Goal: Transaction & Acquisition: Purchase product/service

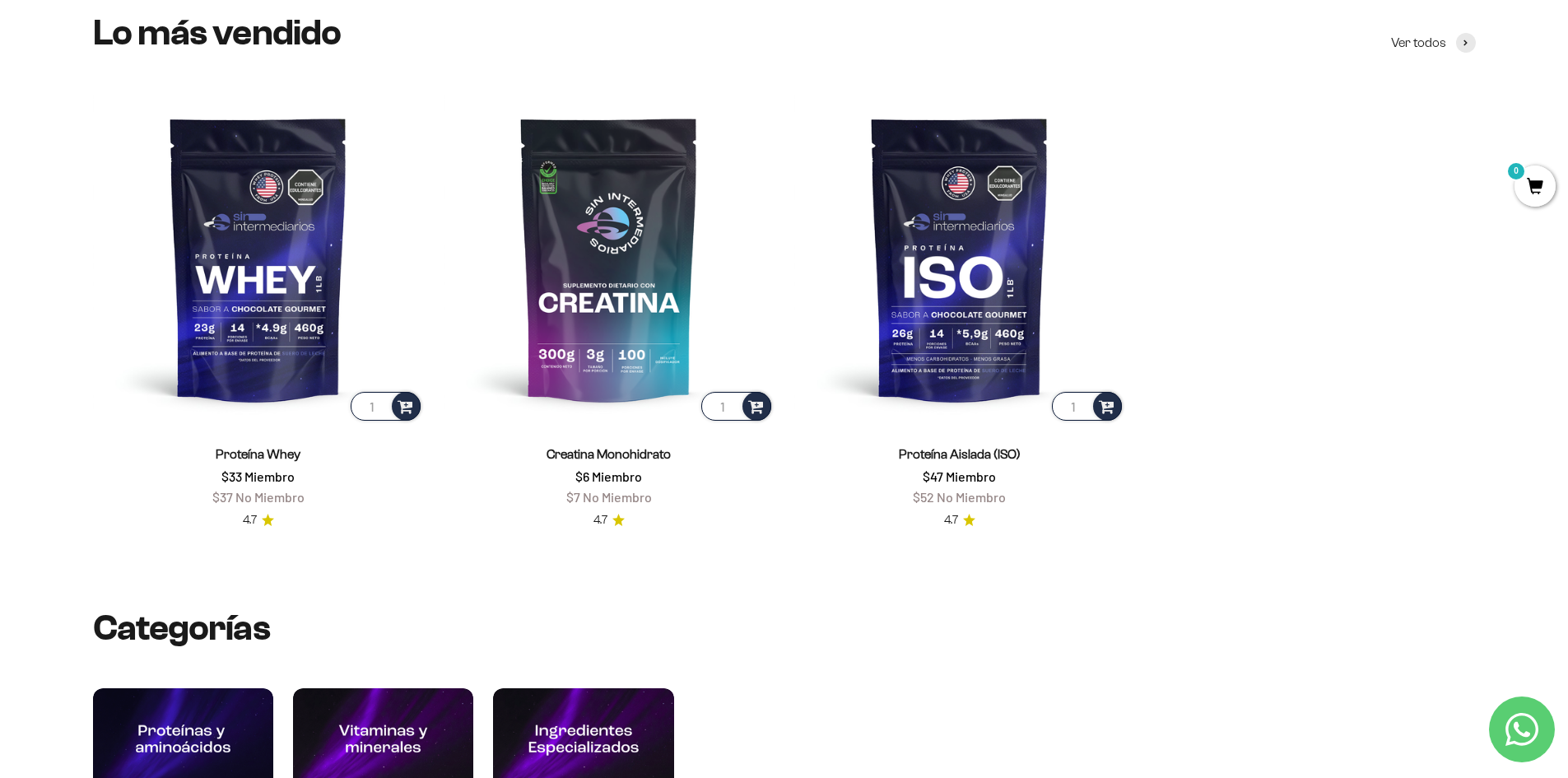
scroll to position [823, 0]
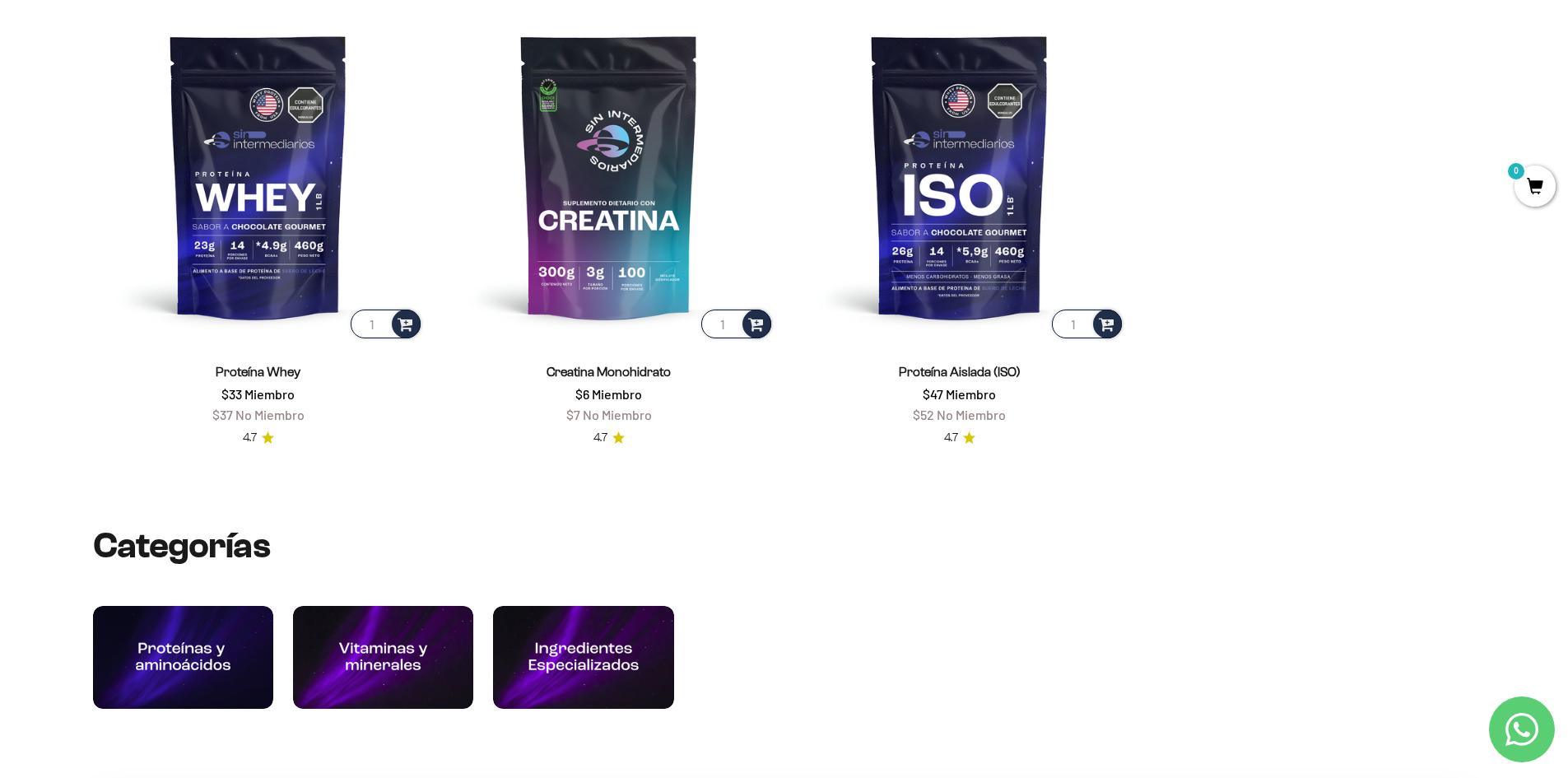
click at [196, 634] on img at bounding box center [182, 657] width 181 height 102
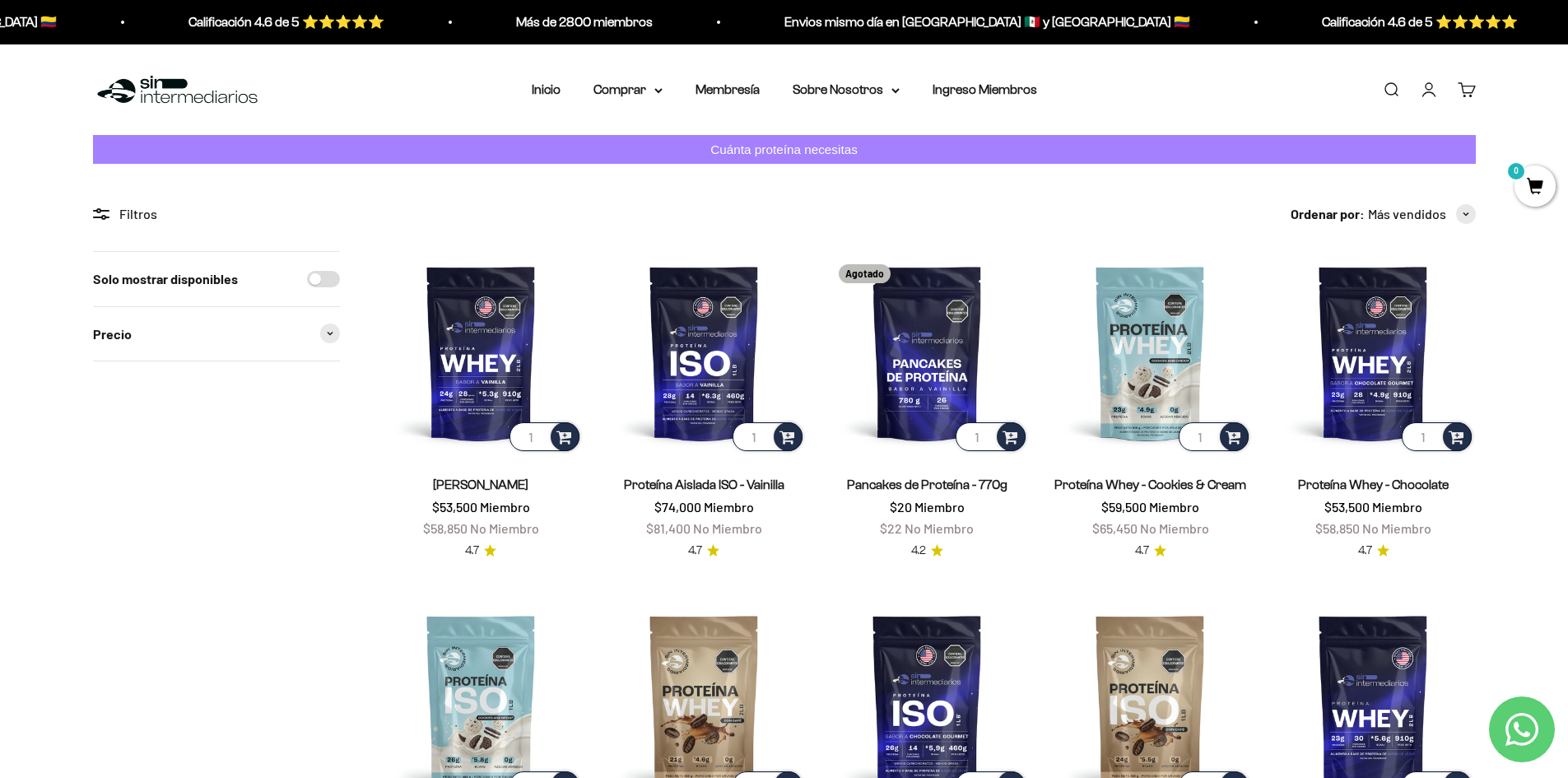
click at [725, 95] on link "Membresía" at bounding box center [728, 89] width 64 height 14
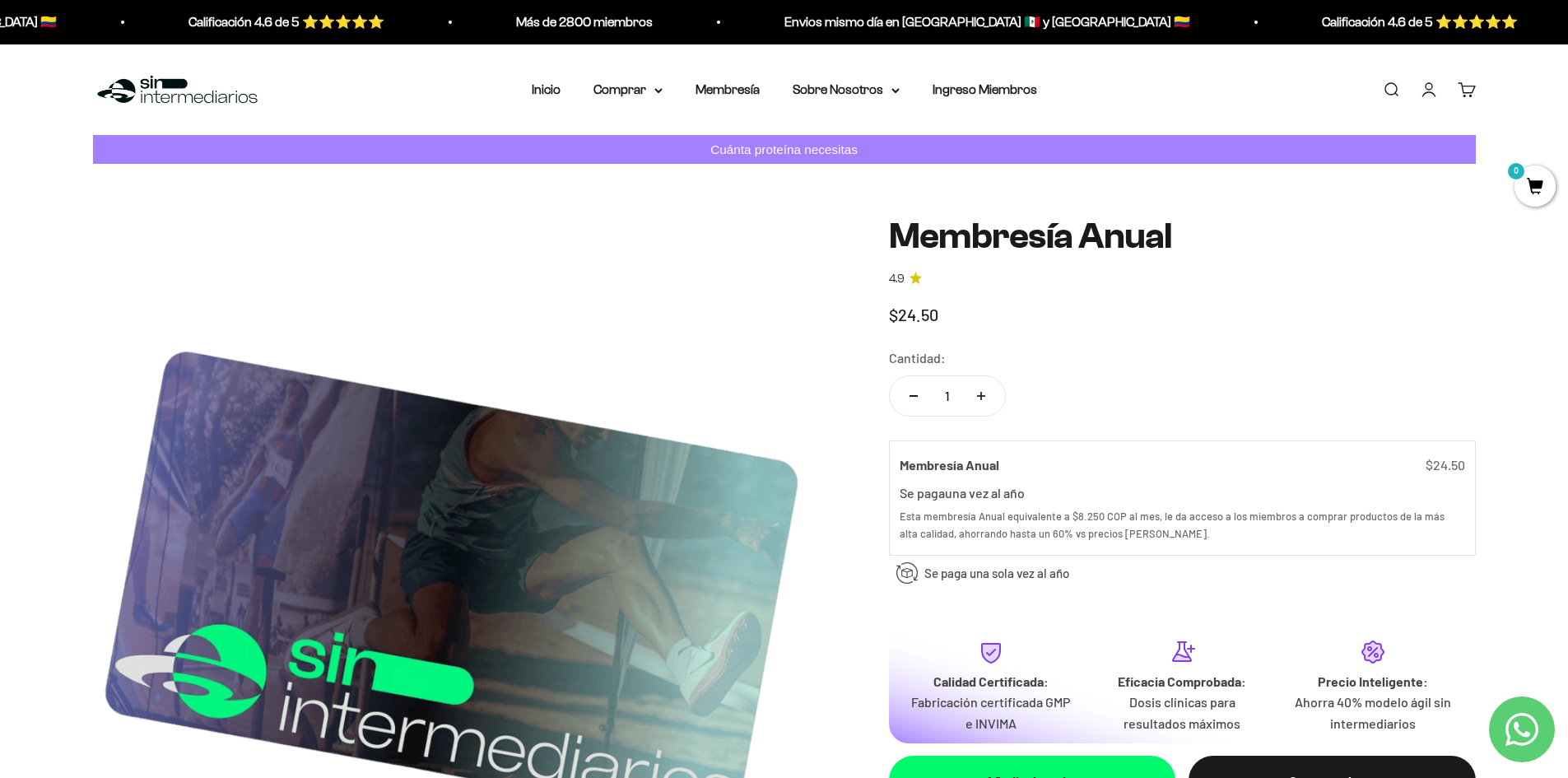
click at [849, 93] on summary "Sobre Nosotros" at bounding box center [846, 90] width 107 height 21
click at [843, 142] on span "¿Quiénes somos?" at bounding box center [852, 142] width 101 height 14
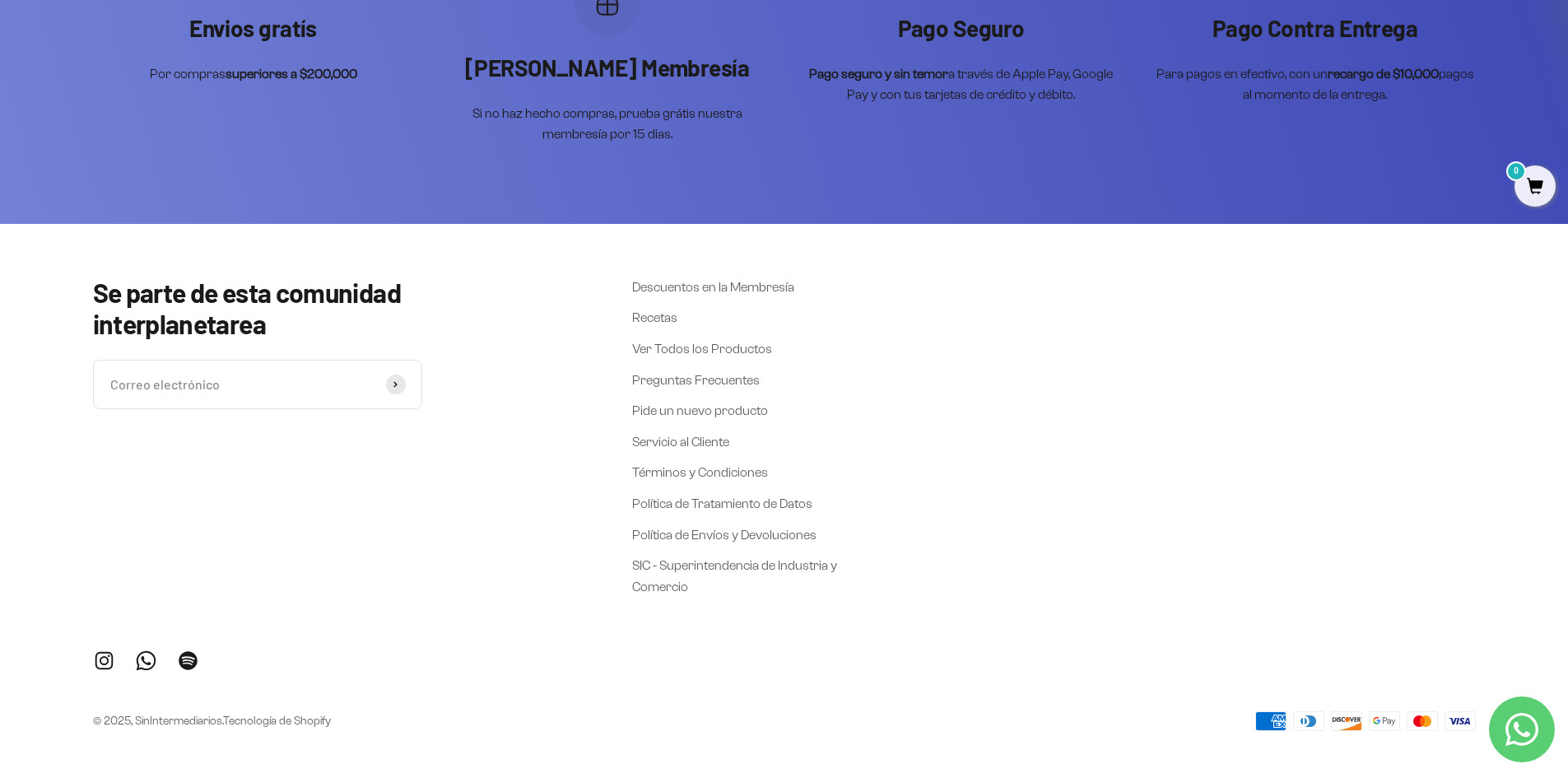
scroll to position [4363, 0]
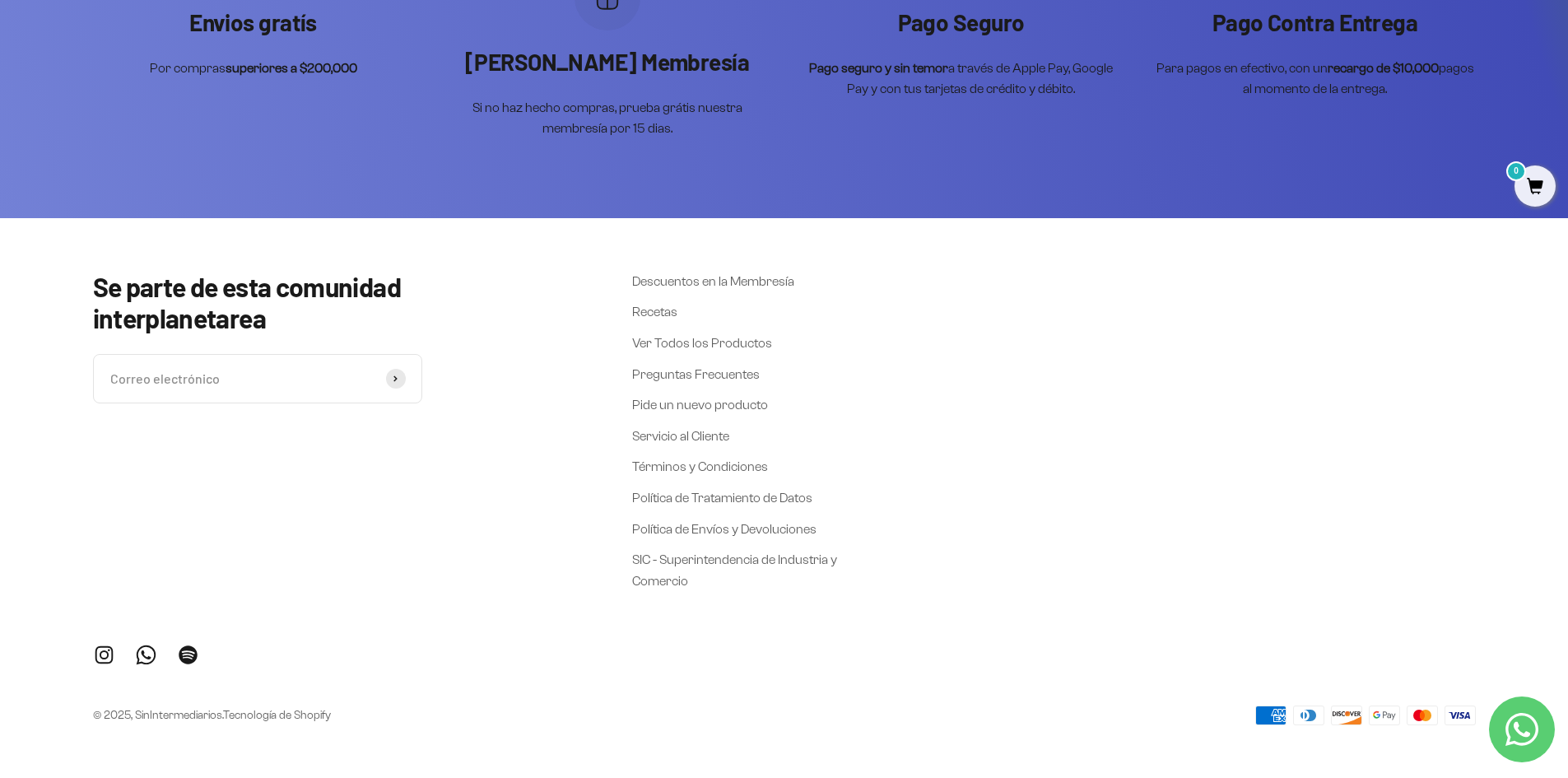
click at [686, 288] on link "Descuentos en la Membresía" at bounding box center [713, 281] width 162 height 21
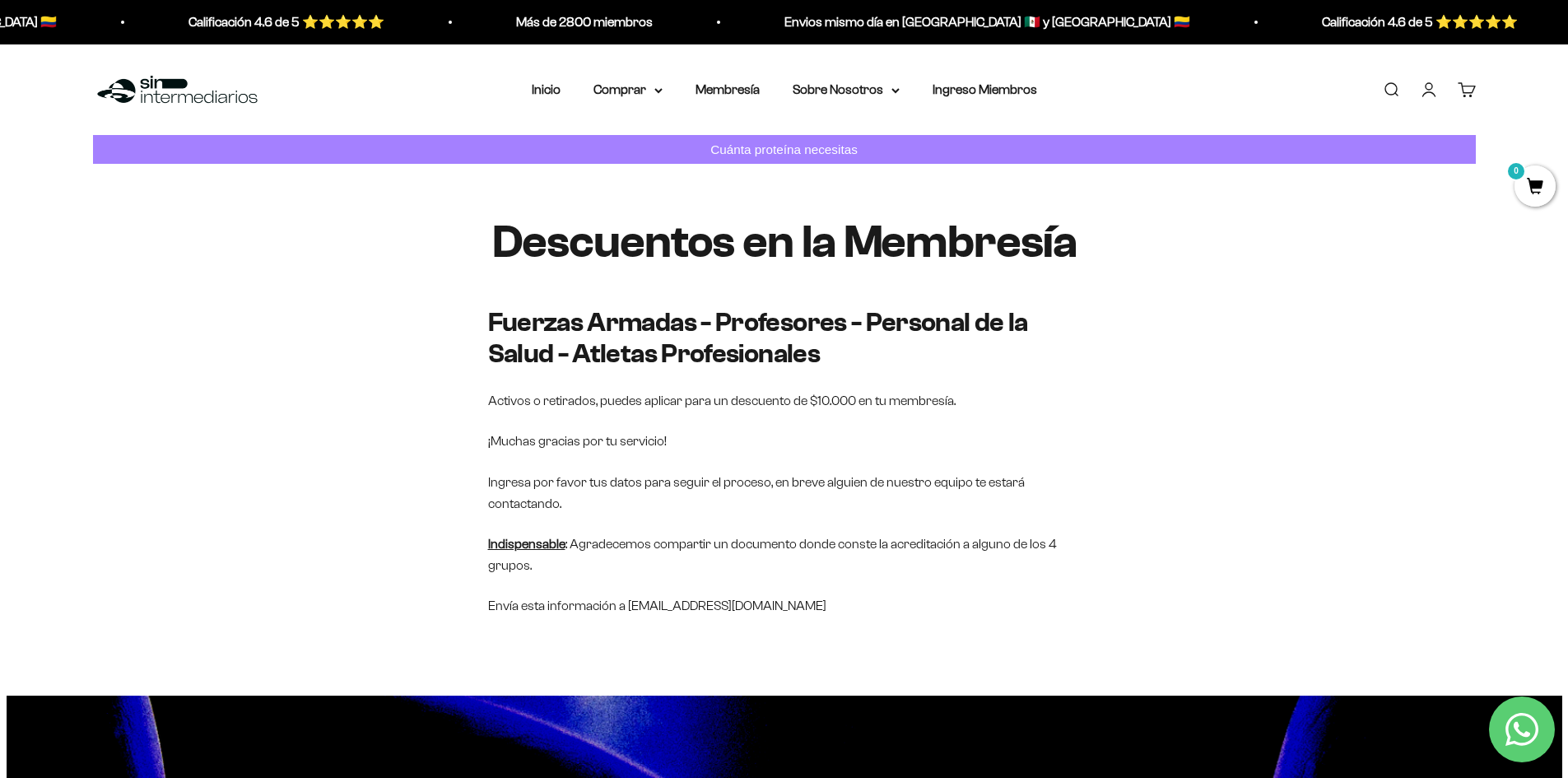
click at [896, 95] on summary "Sobre Nosotros" at bounding box center [846, 90] width 107 height 21
click at [723, 94] on link "Membresía" at bounding box center [728, 89] width 64 height 14
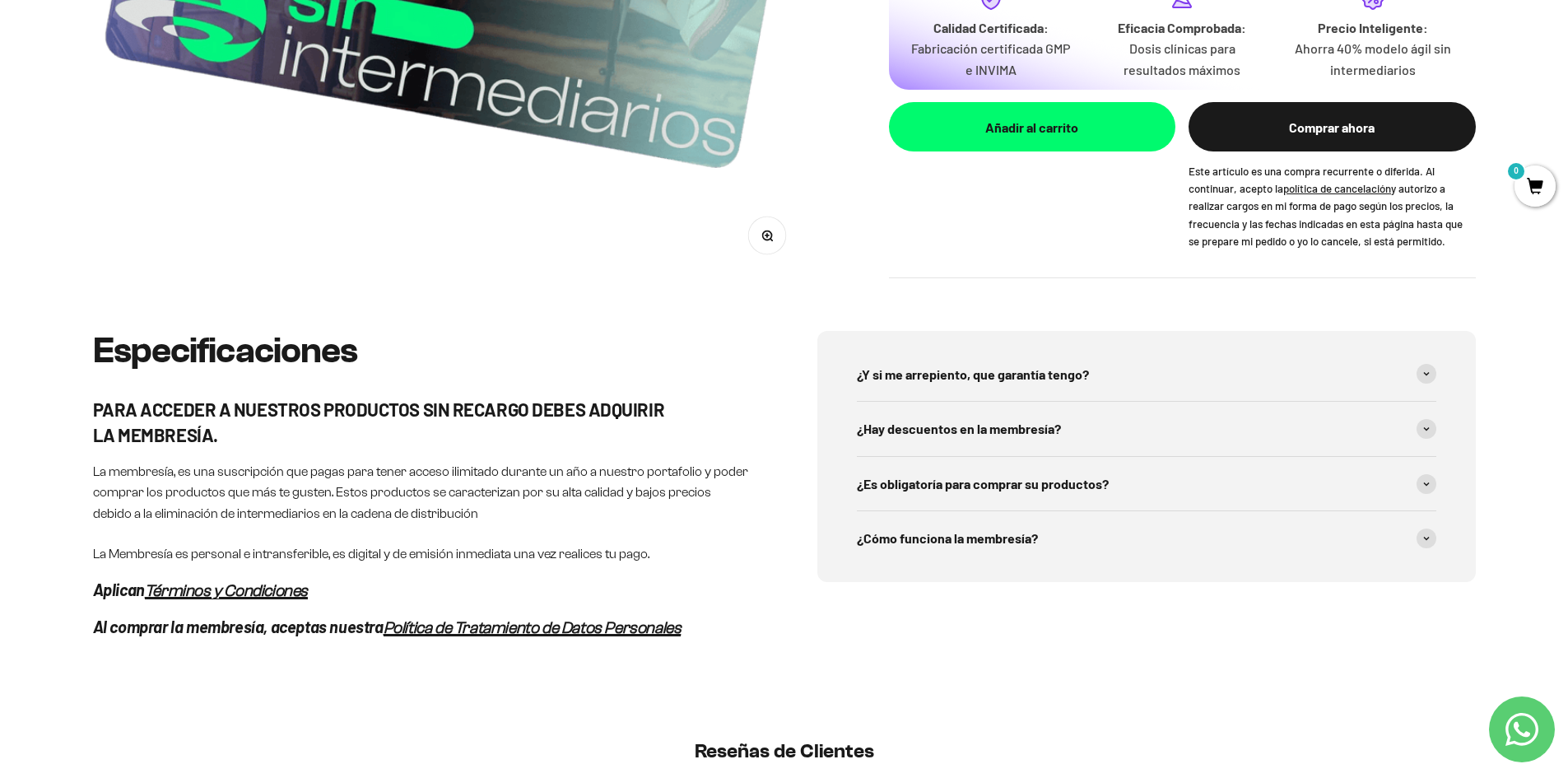
scroll to position [659, 0]
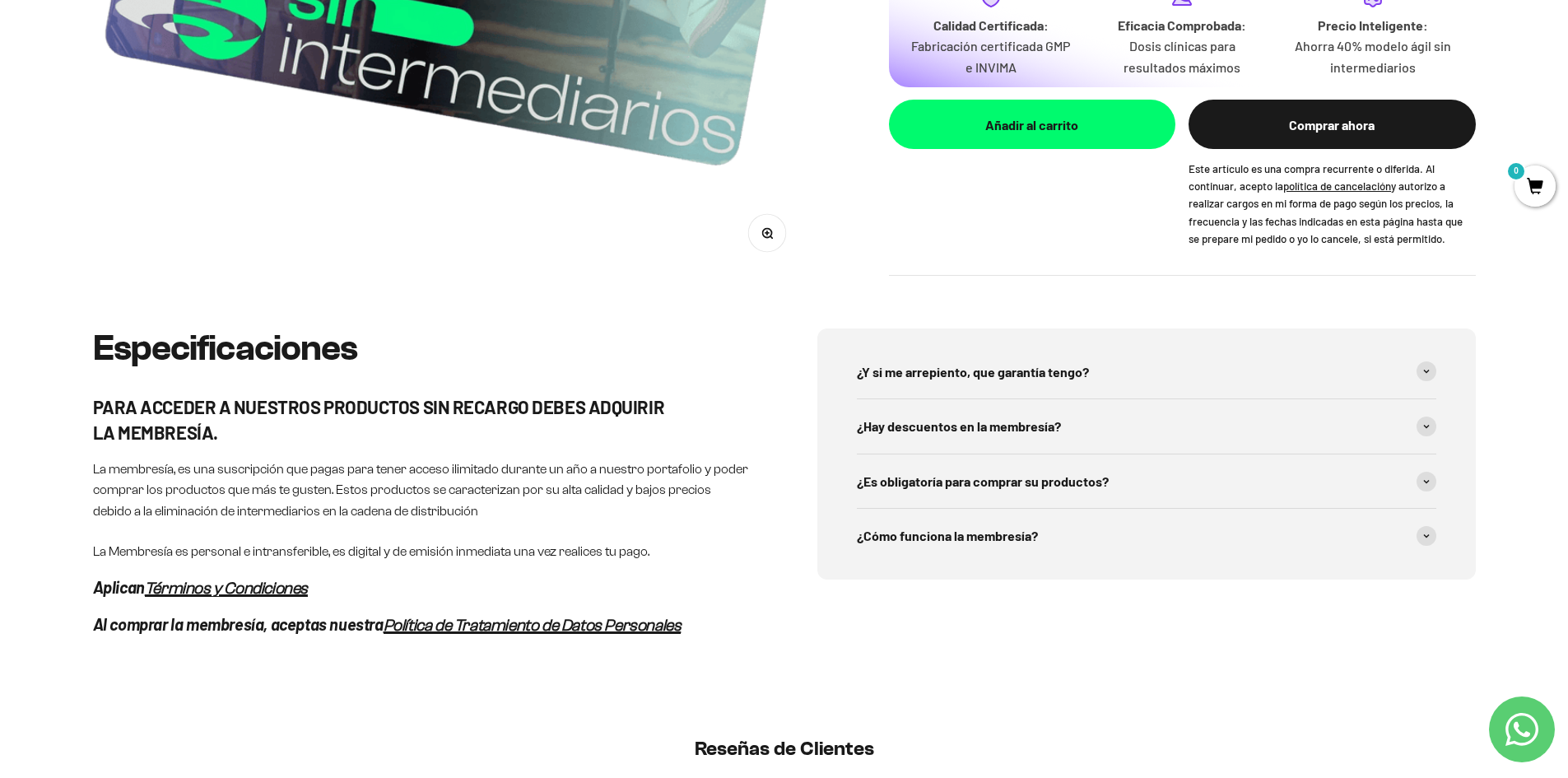
click at [1434, 486] on span at bounding box center [1426, 481] width 20 height 20
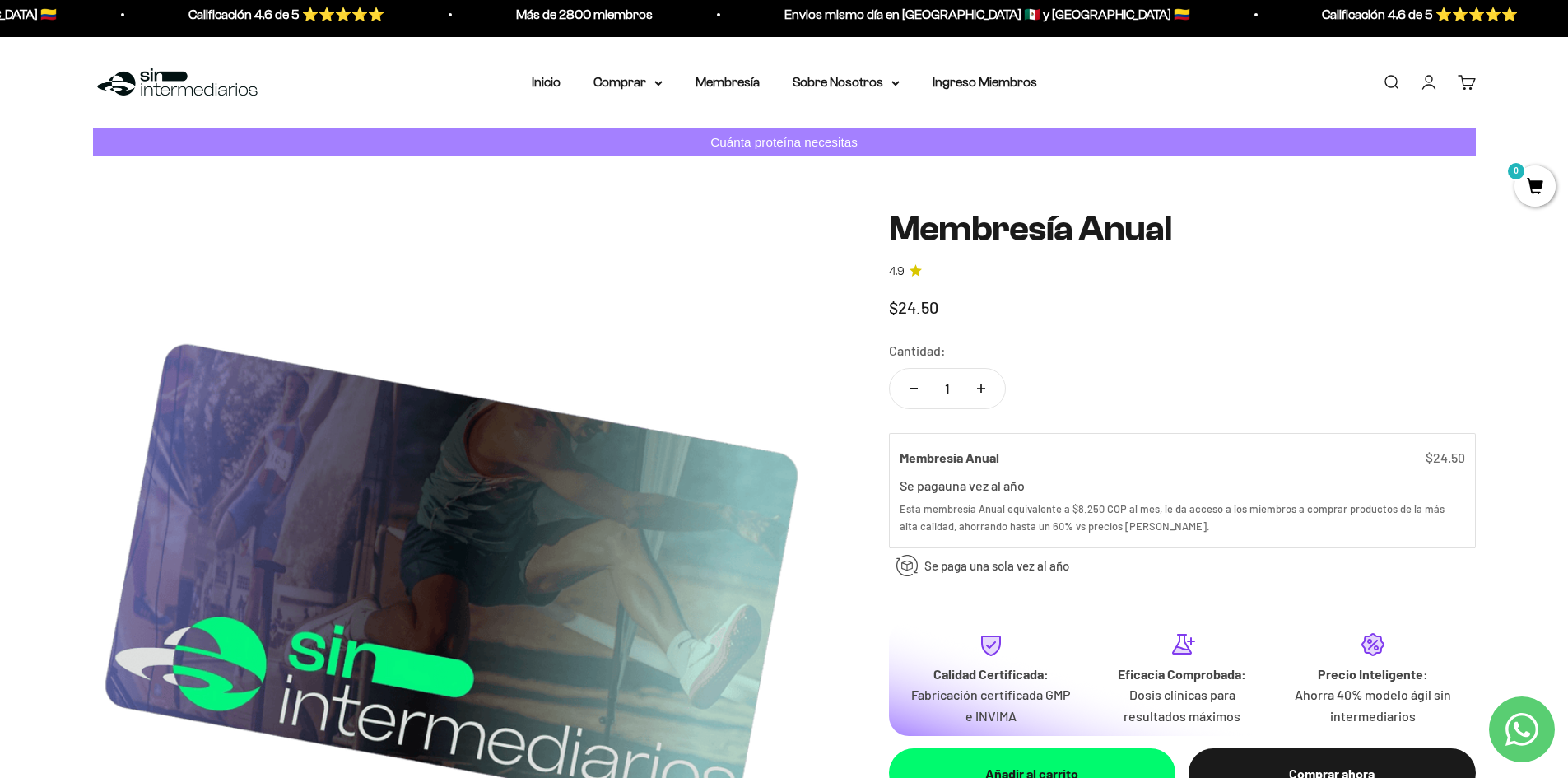
scroll to position [0, 0]
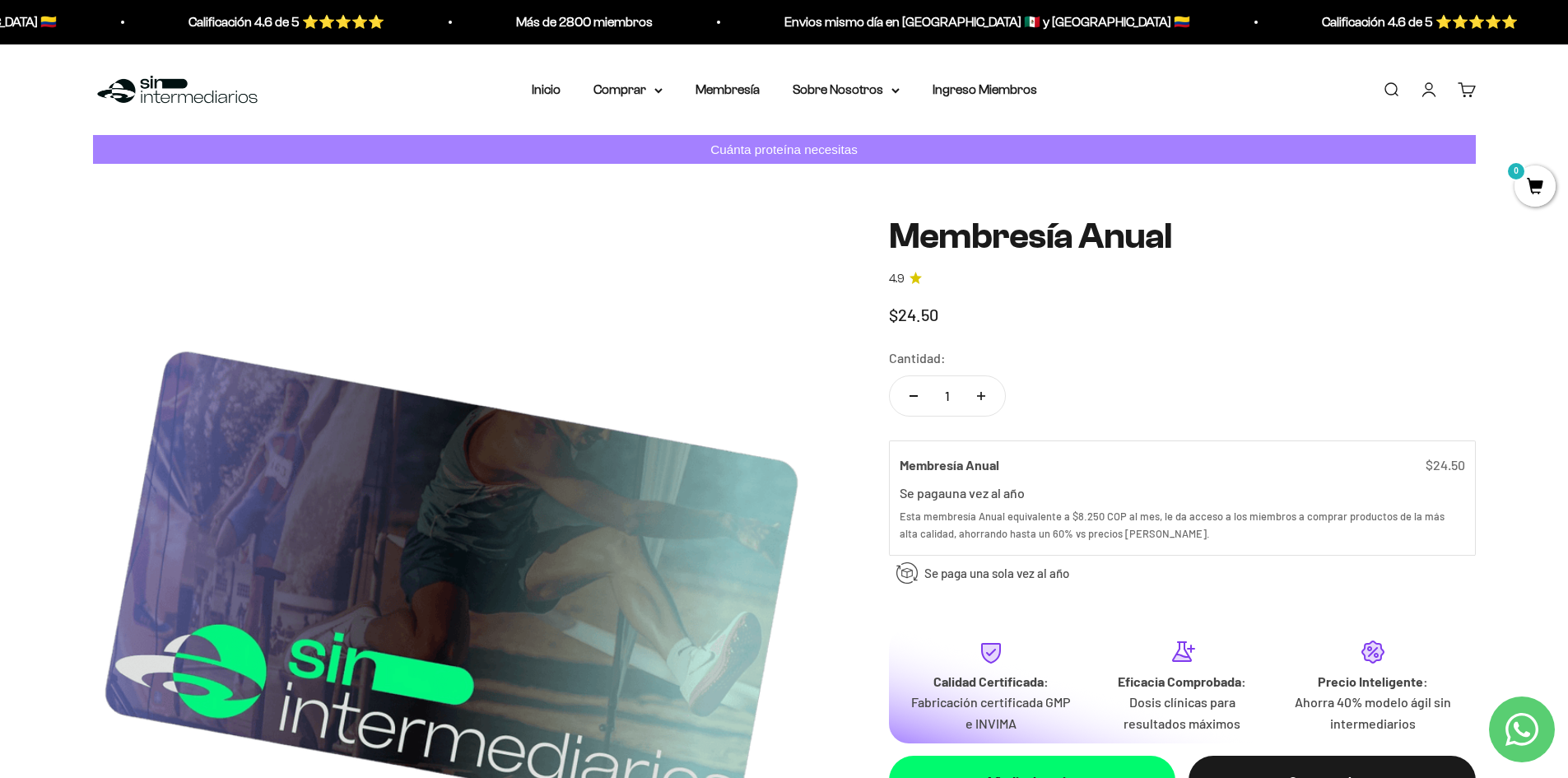
click at [655, 90] on icon at bounding box center [658, 90] width 8 height 6
click at [625, 140] on span "Proteínas" at bounding box center [630, 142] width 56 height 14
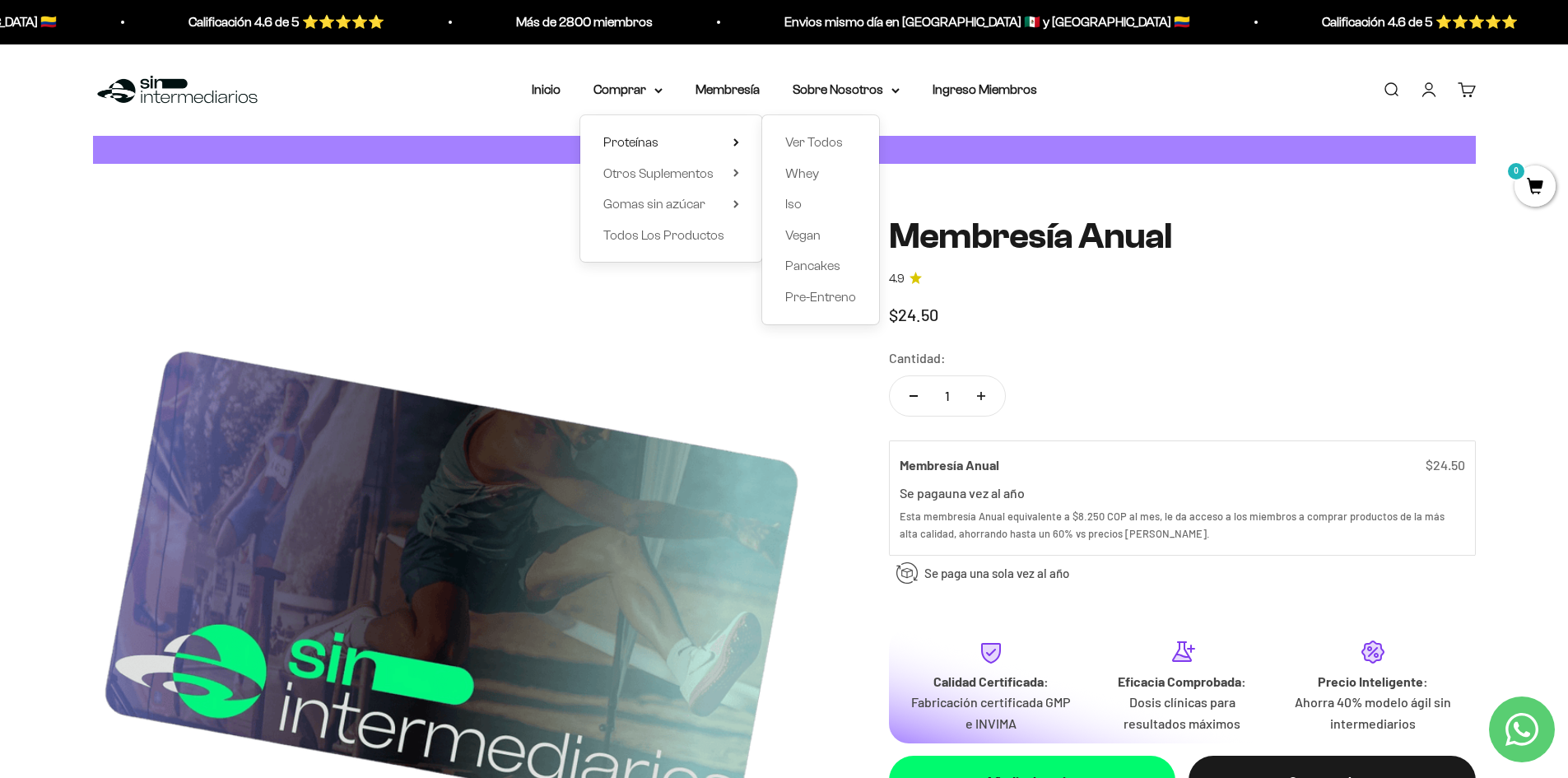
click at [797, 140] on span "Ver Todos" at bounding box center [814, 142] width 58 height 14
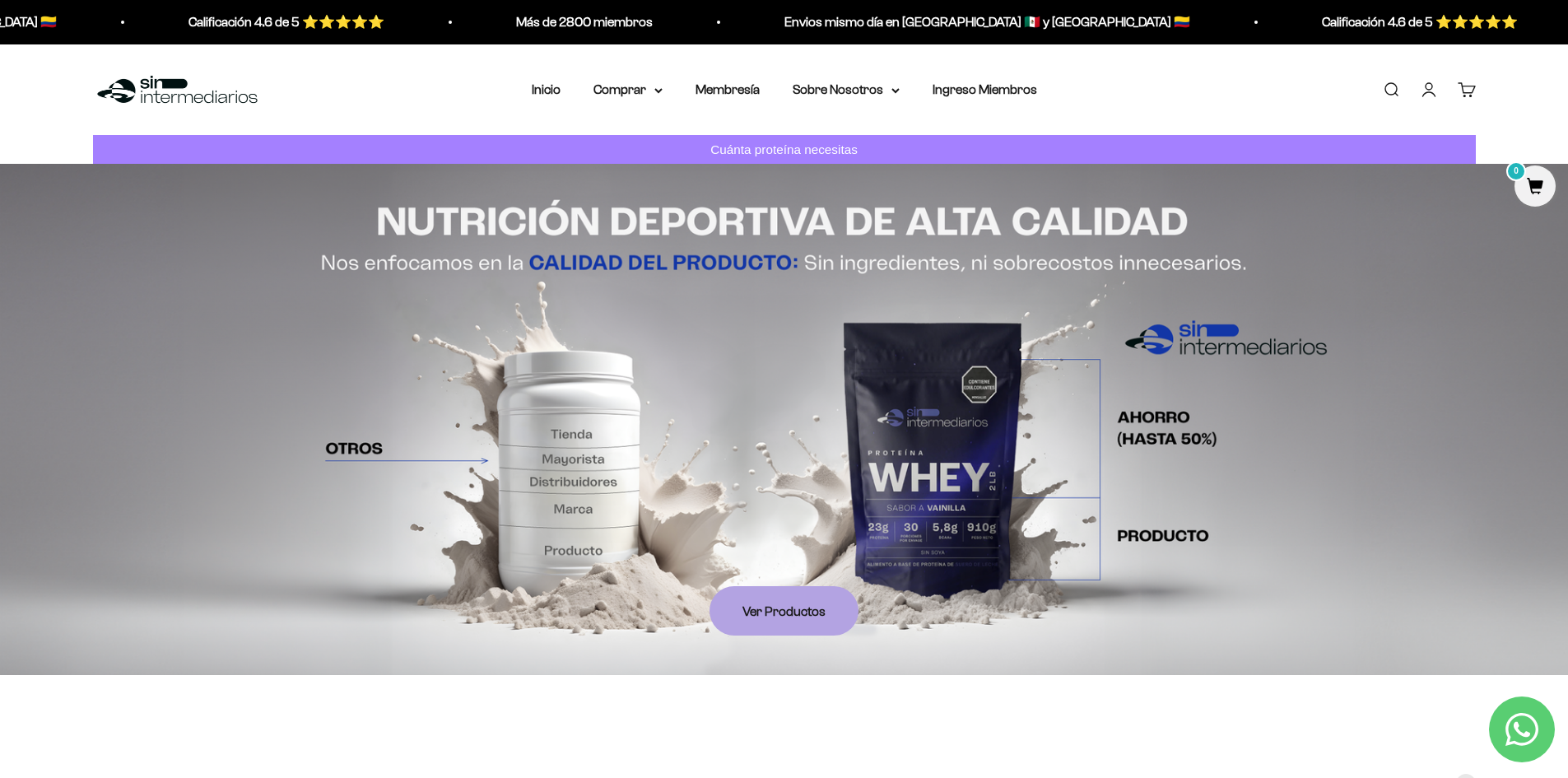
click at [744, 92] on link "Membresía" at bounding box center [728, 89] width 64 height 14
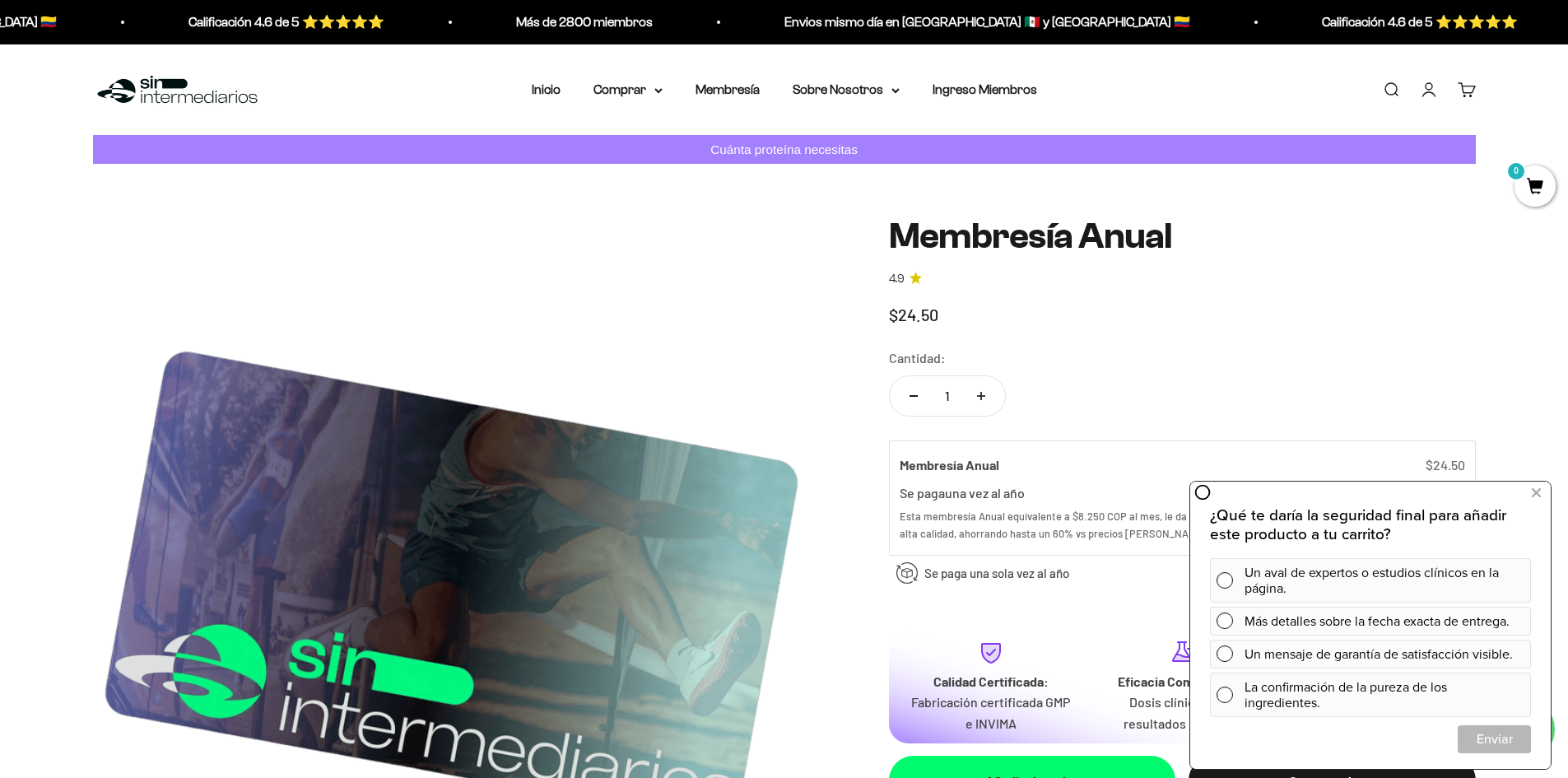
click at [644, 89] on summary "Comprar" at bounding box center [627, 90] width 69 height 21
click at [643, 138] on span "Proteínas" at bounding box center [630, 142] width 56 height 14
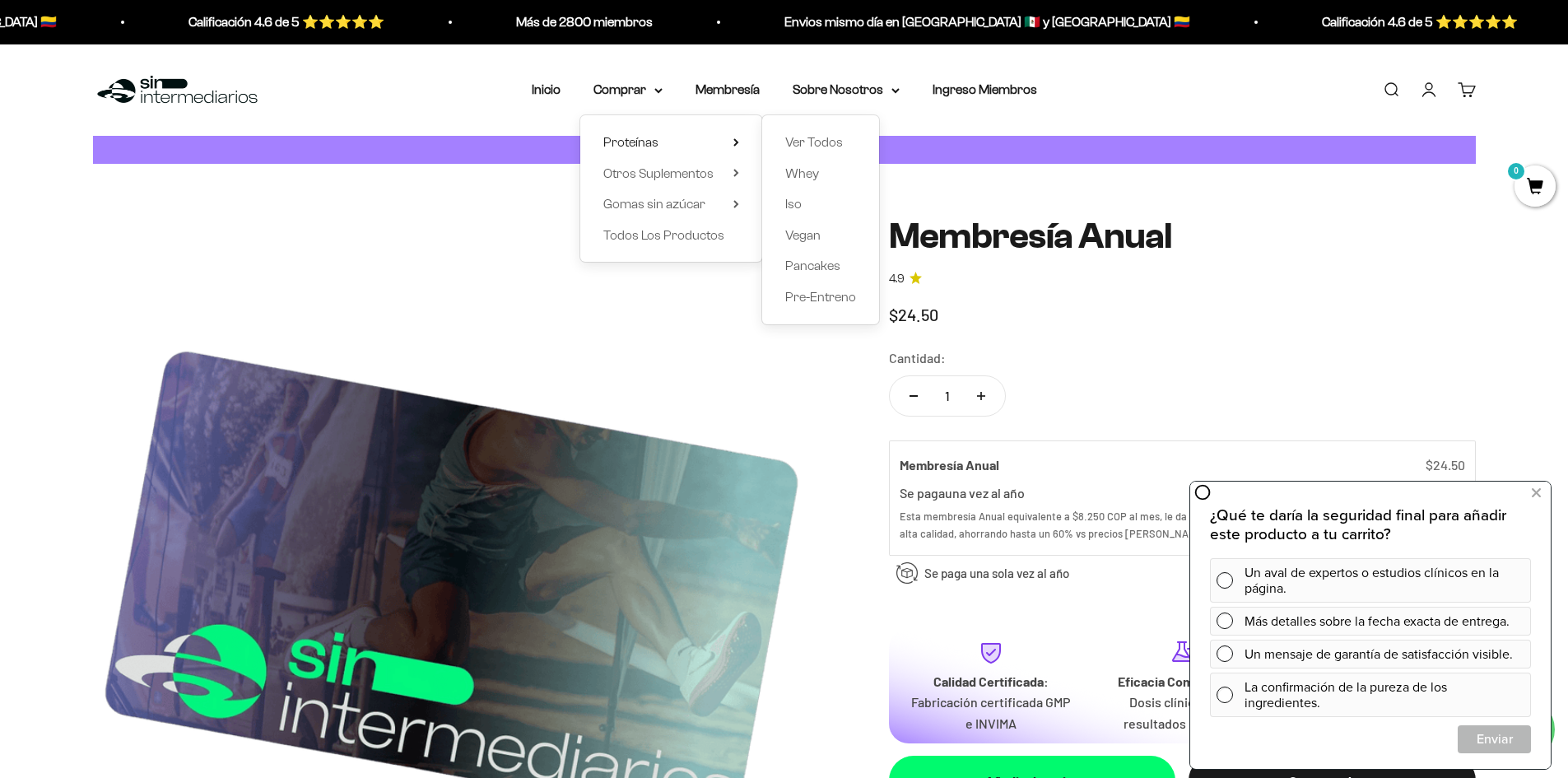
click at [811, 140] on span "Ver Todos" at bounding box center [814, 142] width 58 height 14
